Goal: Task Accomplishment & Management: Manage account settings

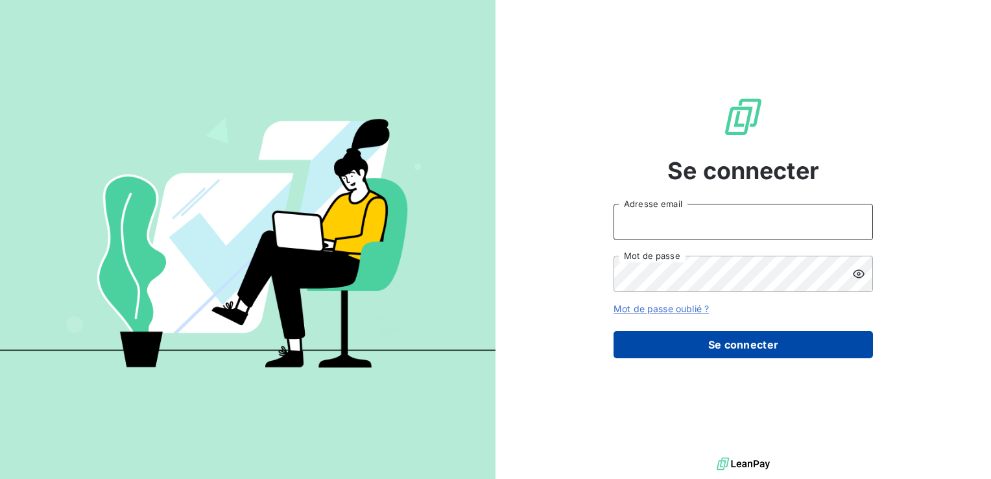
type input "[EMAIL_ADDRESS][DOMAIN_NAME]"
drag, startPoint x: 711, startPoint y: 344, endPoint x: 702, endPoint y: 342, distance: 8.8
click at [710, 344] on button "Se connecter" at bounding box center [742, 344] width 259 height 27
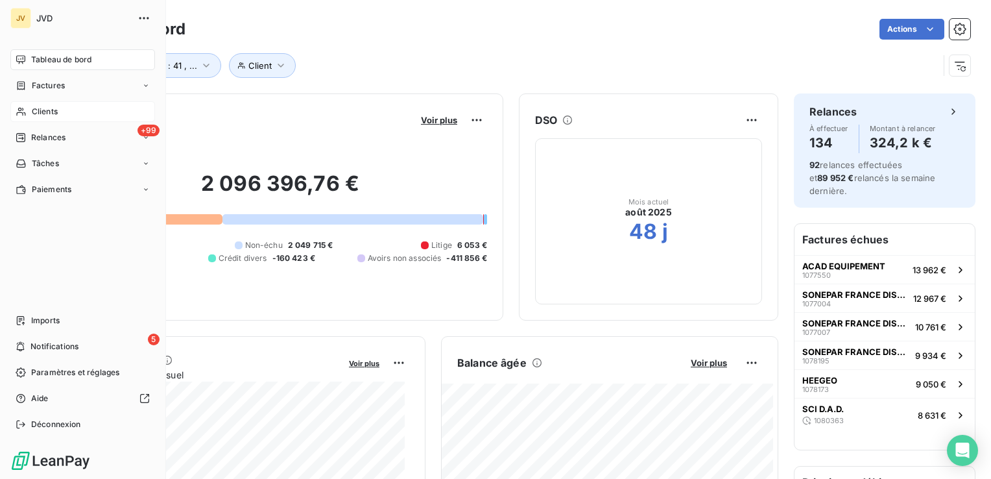
click at [52, 106] on span "Clients" at bounding box center [45, 112] width 26 height 12
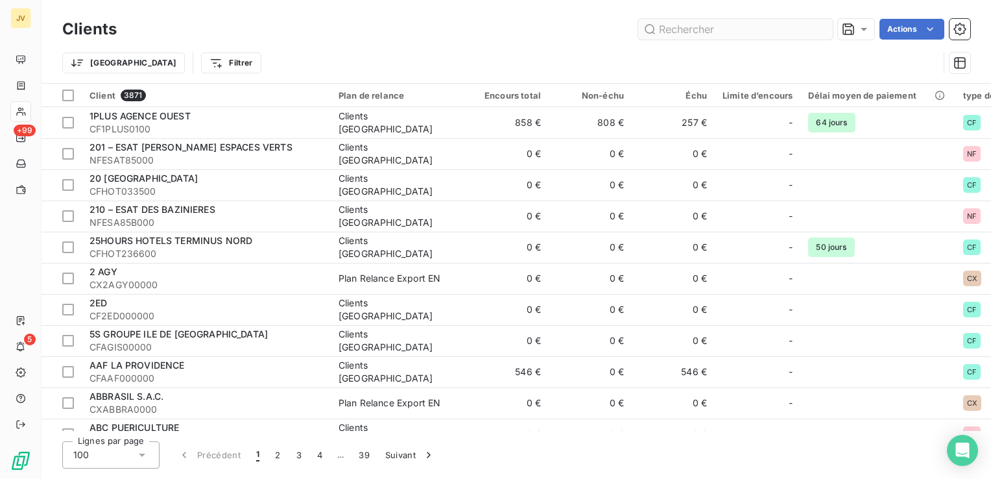
click at [683, 25] on input "text" at bounding box center [735, 29] width 195 height 21
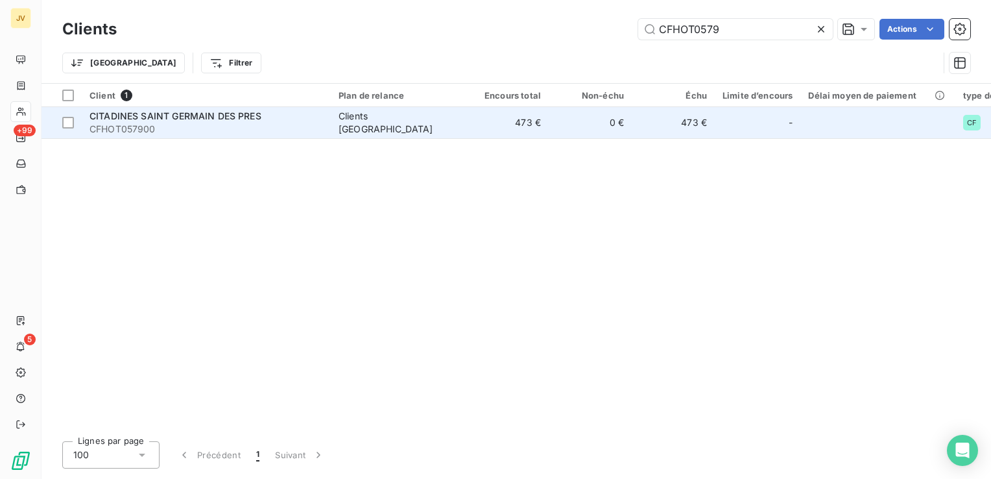
type input "CFHOT0579"
click at [156, 124] on span "CFHOT057900" at bounding box center [205, 129] width 233 height 13
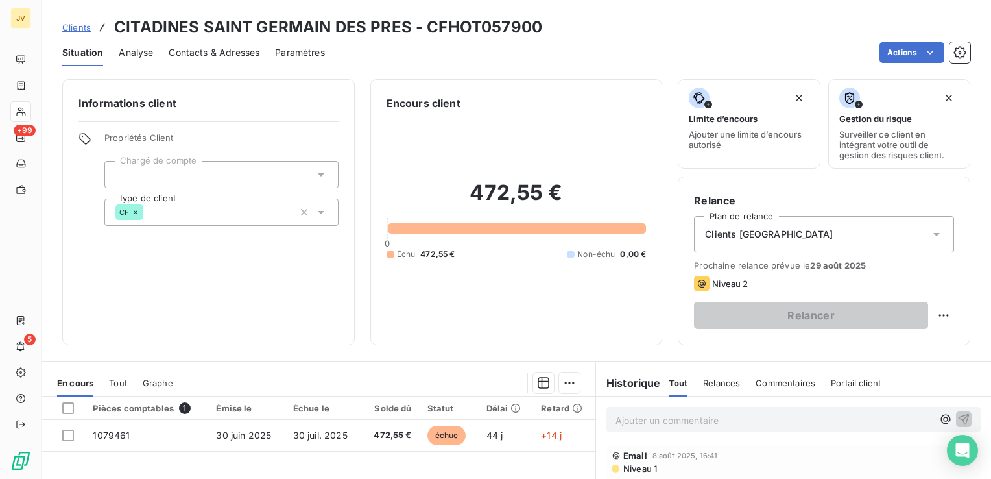
click at [215, 51] on span "Contacts & Adresses" at bounding box center [214, 52] width 91 height 13
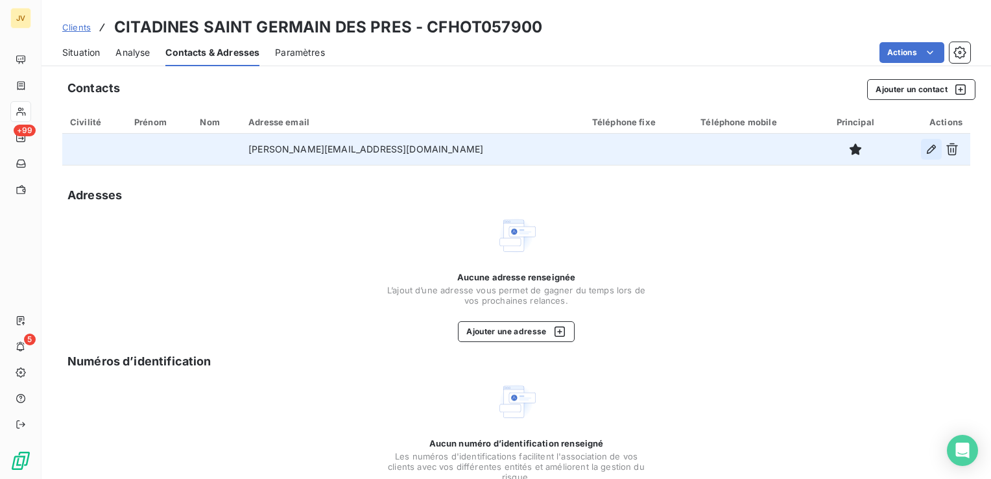
click at [925, 147] on icon "button" at bounding box center [931, 149] width 13 height 13
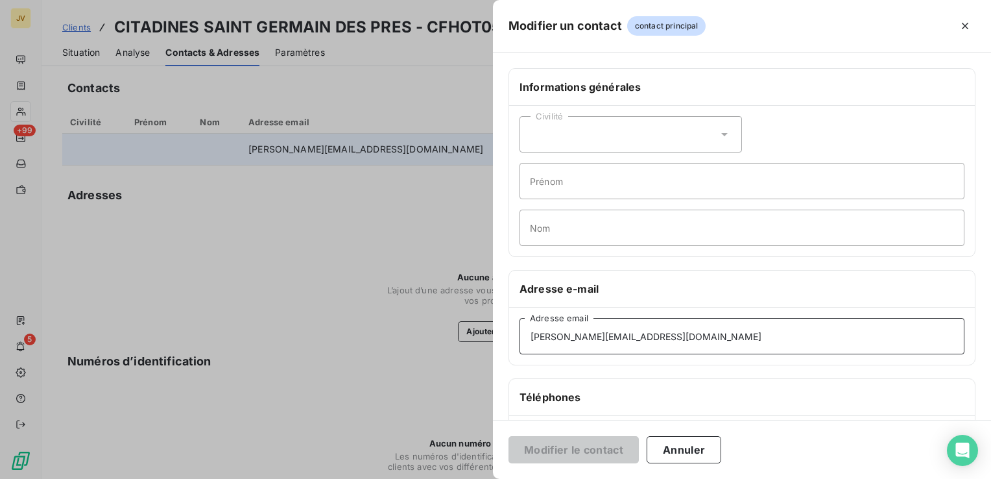
drag, startPoint x: 677, startPoint y: 342, endPoint x: 226, endPoint y: 318, distance: 451.3
click at [232, 478] on div "Modifier un contact contact principal Informations générales Civilité Prénom No…" at bounding box center [495, 479] width 991 height 0
paste input "factures.stgermain"
type input "factures.stgermain@citadines.com"
click at [568, 442] on button "Modifier le contact" at bounding box center [573, 449] width 130 height 27
